Goal: Information Seeking & Learning: Stay updated

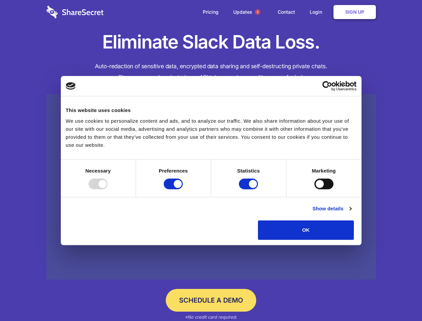
click at [108, 189] on div at bounding box center [98, 184] width 19 height 11
click at [183, 189] on input "Preferences" at bounding box center [173, 184] width 19 height 11
checkbox input "false"
click at [249, 189] on input "Statistics" at bounding box center [248, 184] width 19 height 11
checkbox input "false"
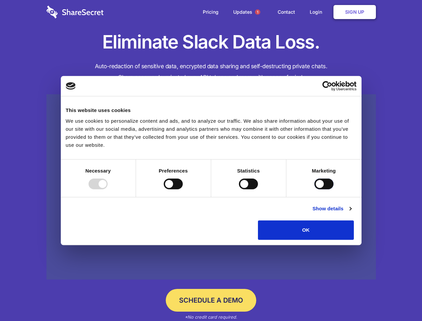
click at [315, 189] on input "Marketing" at bounding box center [324, 184] width 19 height 11
checkbox input "true"
click at [351, 213] on link "Show details" at bounding box center [332, 209] width 39 height 8
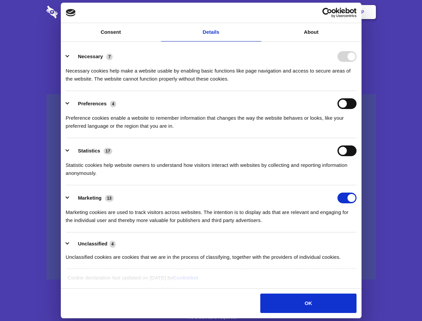
click at [357, 91] on li "Necessary 7 Necessary cookies help make a website usable by enabling basic func…" at bounding box center [211, 67] width 291 height 47
click at [257, 12] on span "1" at bounding box center [257, 11] width 5 height 5
